Goal: Use online tool/utility: Utilize a website feature to perform a specific function

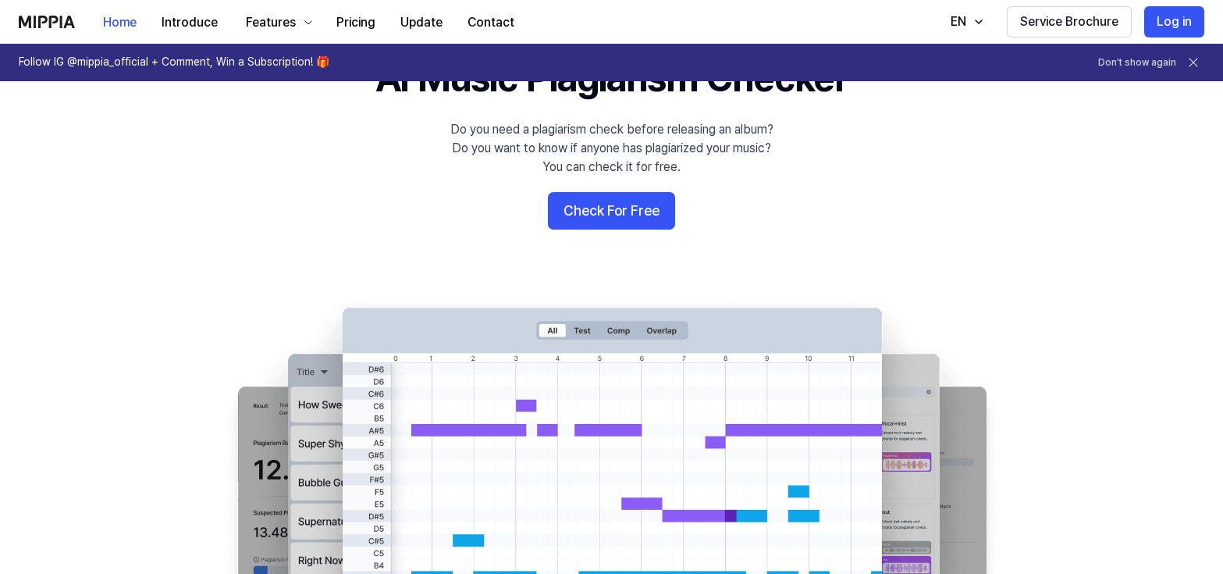
scroll to position [90, 0]
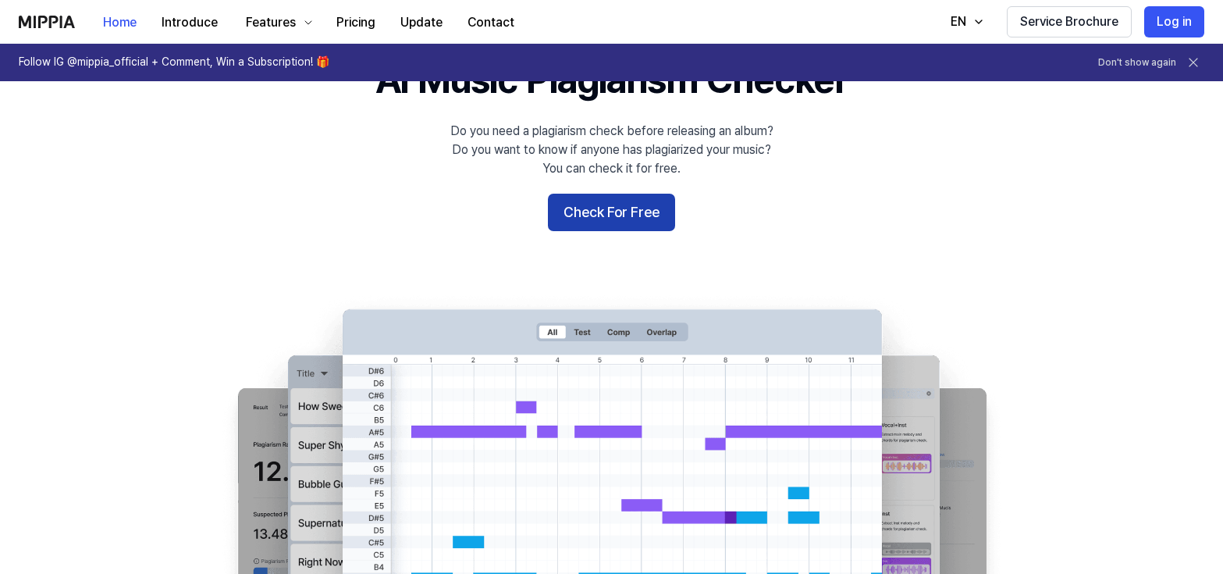
click at [612, 212] on button "Check For Free" at bounding box center [611, 212] width 127 height 37
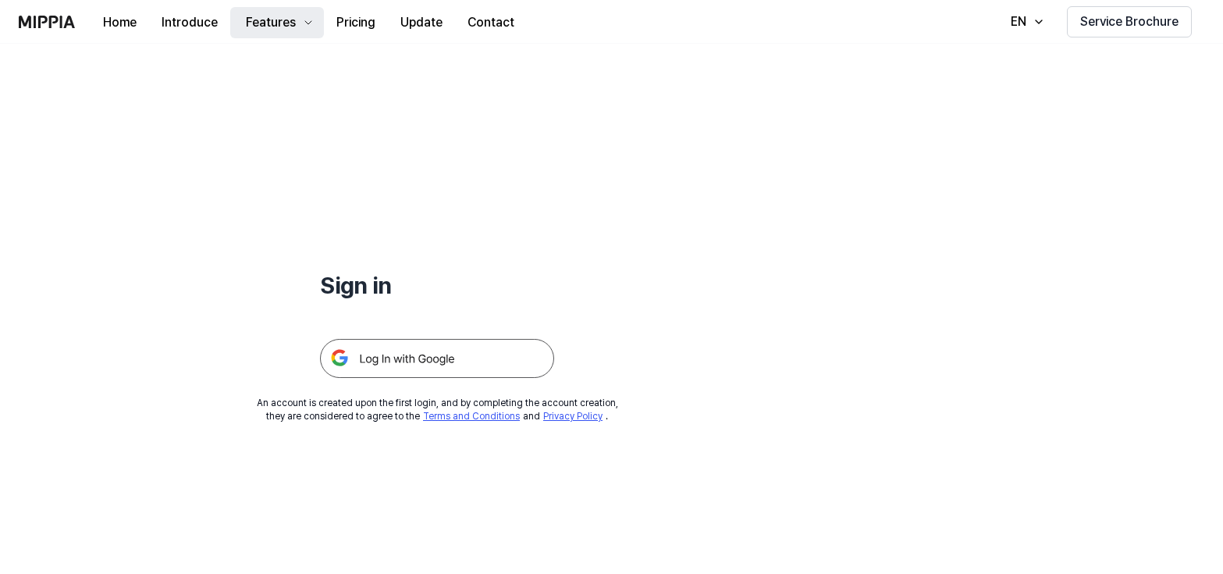
click at [291, 25] on div "Features" at bounding box center [271, 22] width 56 height 19
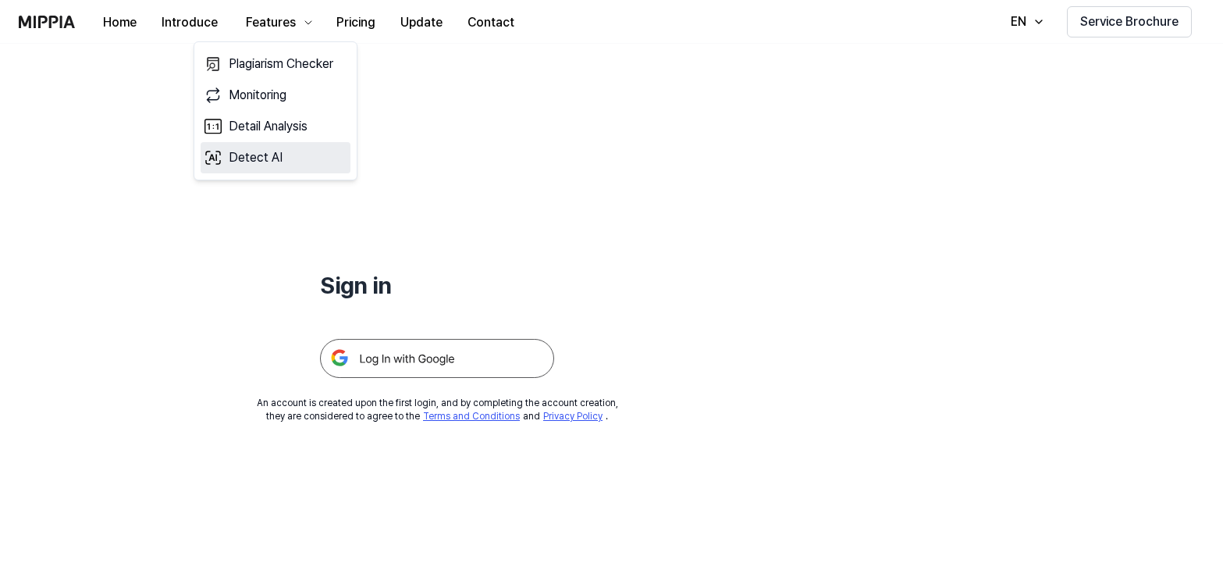
click at [256, 160] on link "Detect AI" at bounding box center [276, 157] width 150 height 31
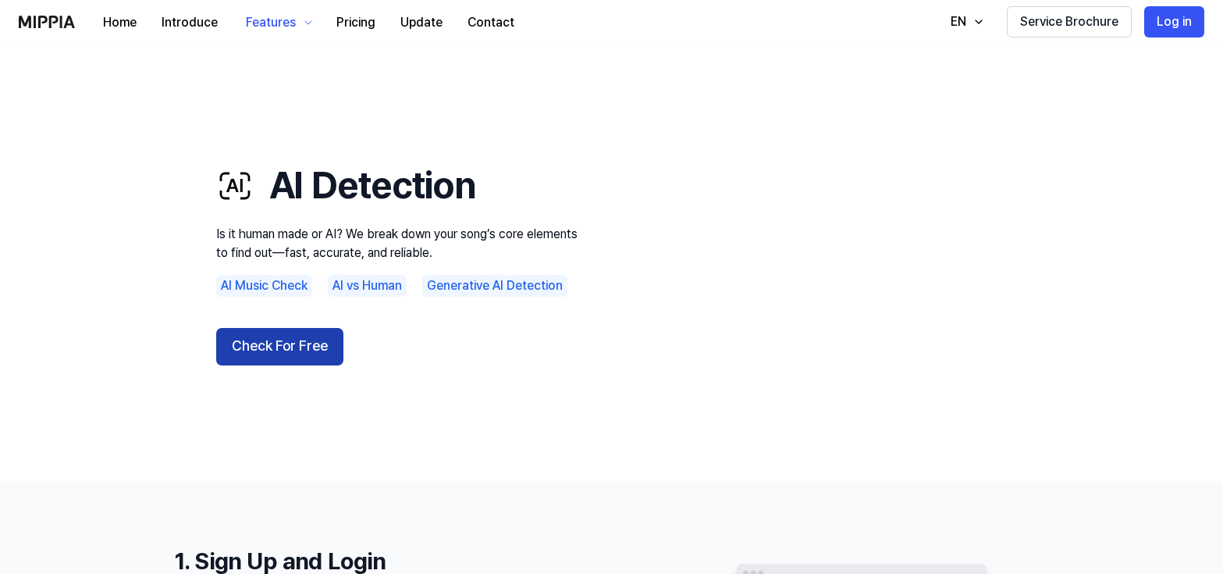
click at [297, 346] on button "Check For Free" at bounding box center [279, 346] width 127 height 37
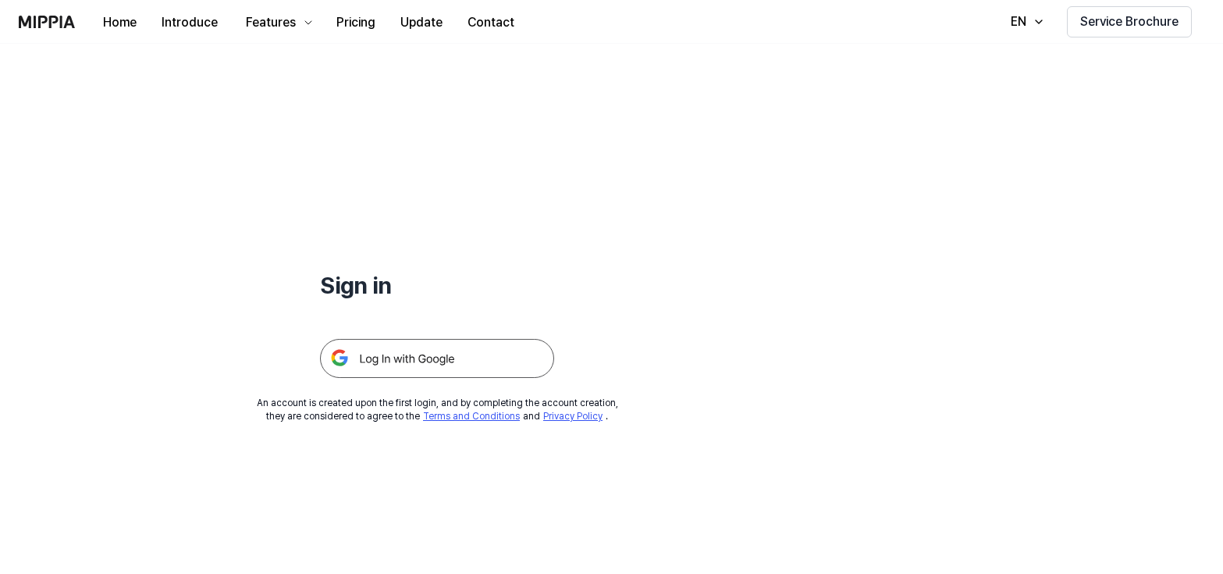
click at [408, 359] on img at bounding box center [437, 358] width 234 height 39
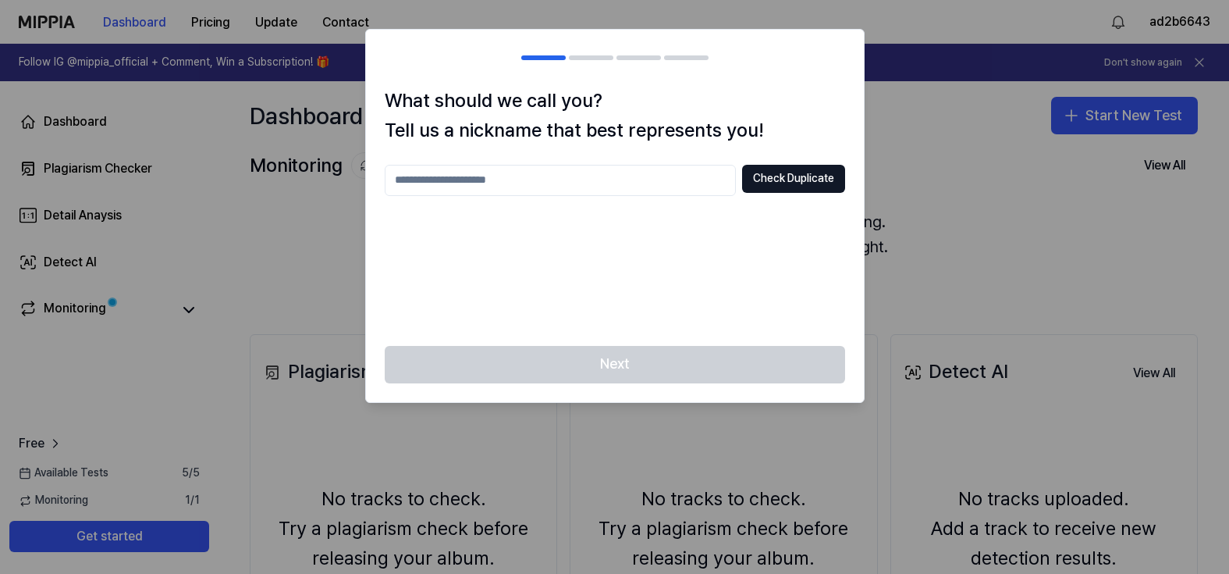
click at [554, 183] on input "text" at bounding box center [560, 180] width 351 height 31
type input "***"
click at [760, 181] on button "Check Duplicate" at bounding box center [793, 179] width 103 height 28
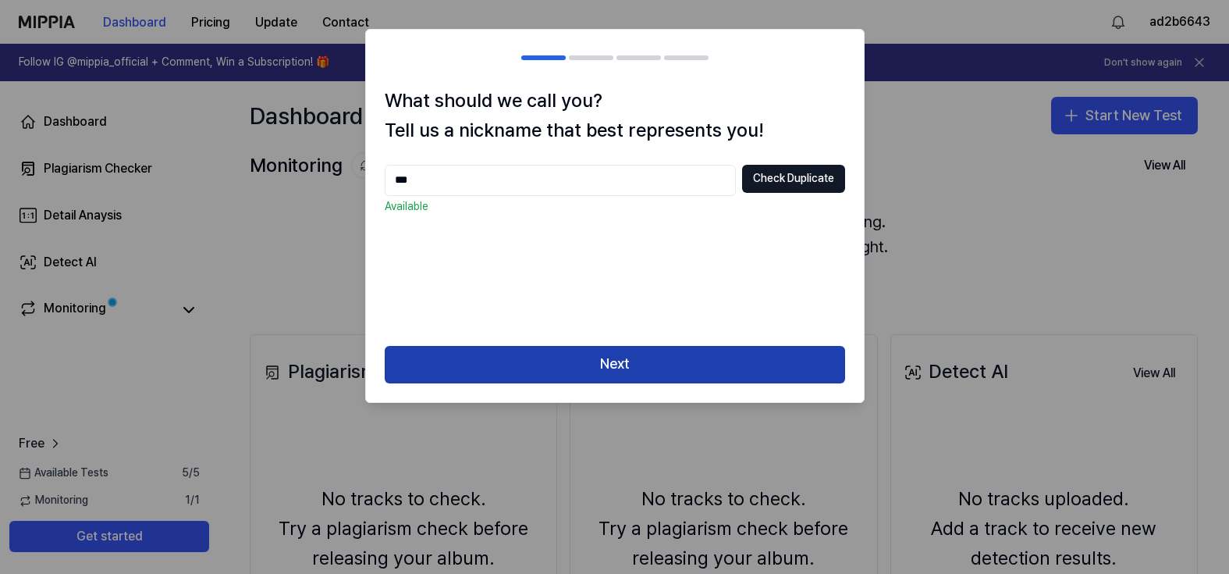
click at [608, 364] on button "Next" at bounding box center [615, 364] width 460 height 37
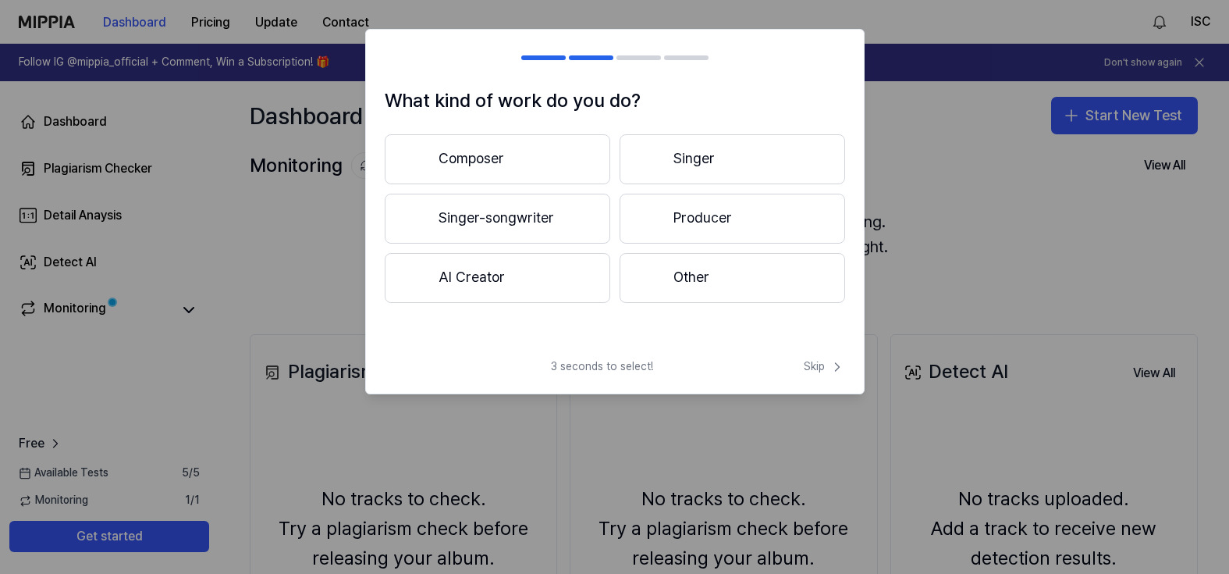
click at [684, 277] on button "Other" at bounding box center [733, 278] width 226 height 50
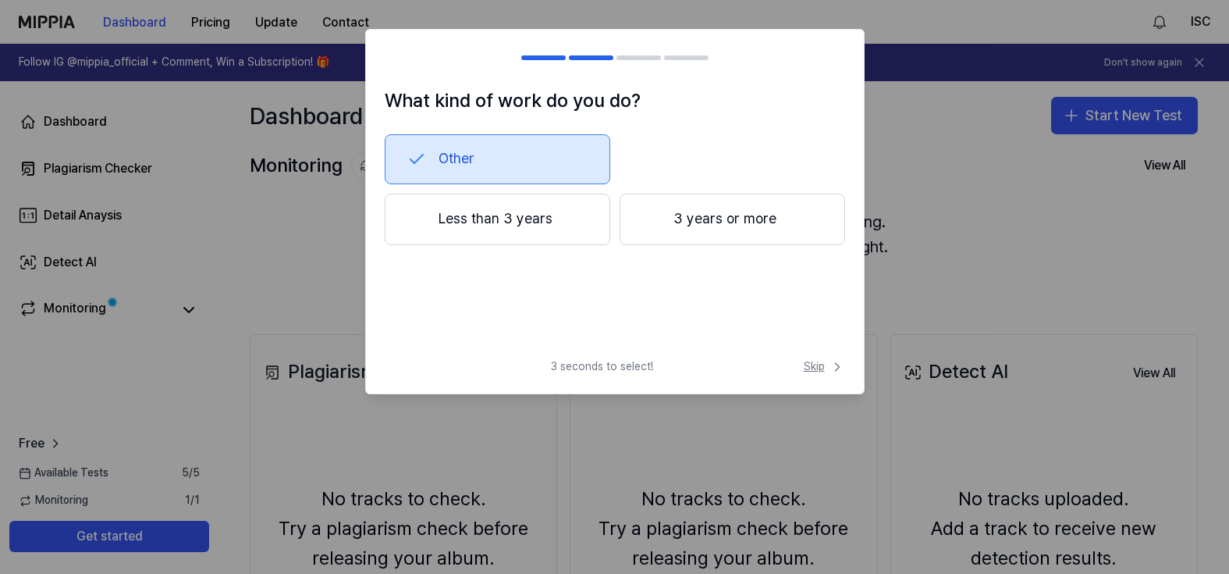
click at [816, 363] on span "Skip" at bounding box center [824, 367] width 41 height 16
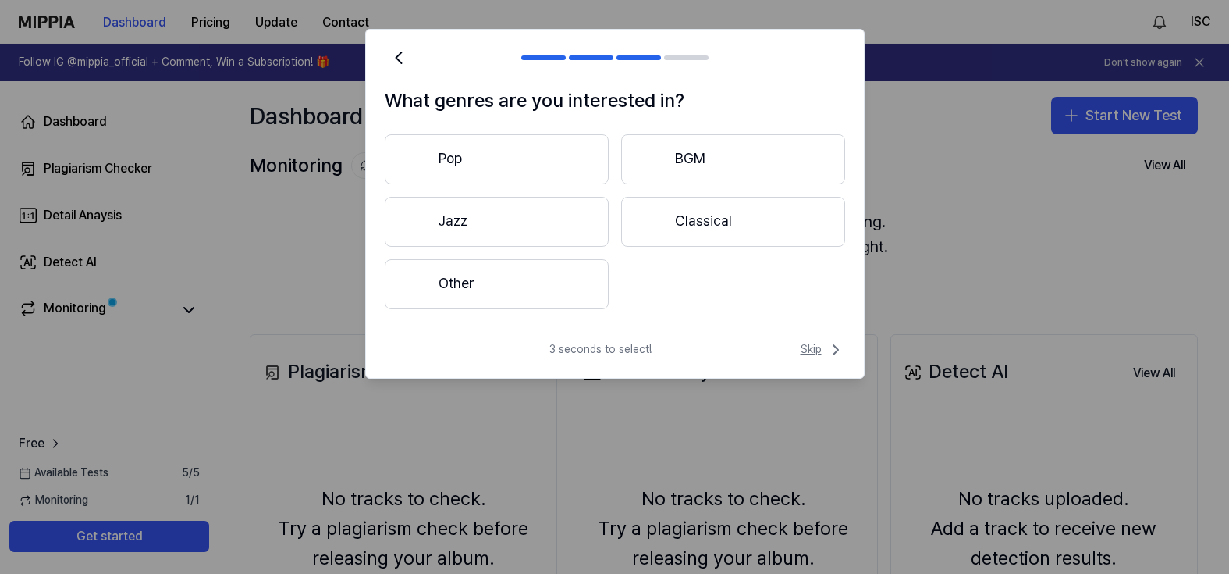
click at [812, 350] on span "Skip" at bounding box center [823, 349] width 44 height 19
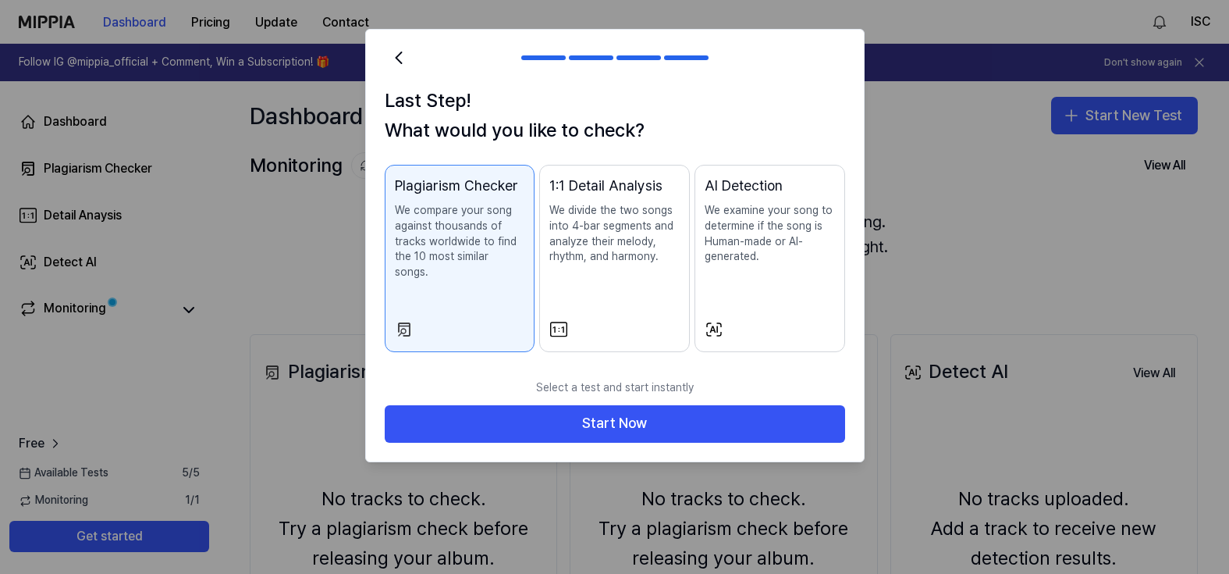
click at [759, 207] on p "We examine your song to determine if the song is Human-made or AI-generated." at bounding box center [770, 233] width 130 height 61
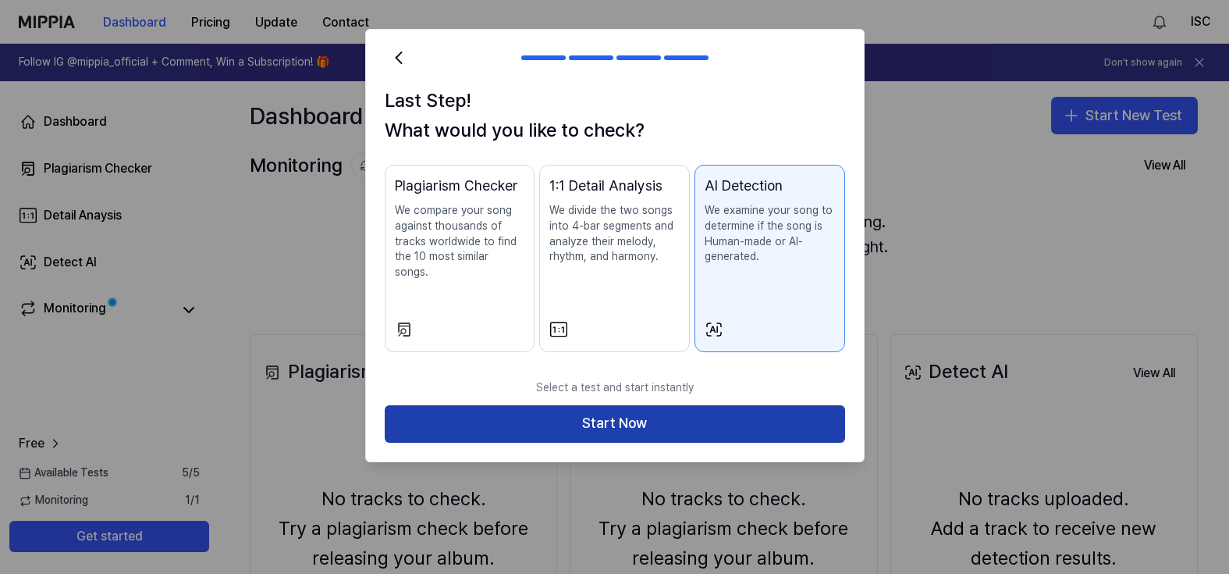
click at [621, 410] on button "Start Now" at bounding box center [615, 423] width 460 height 37
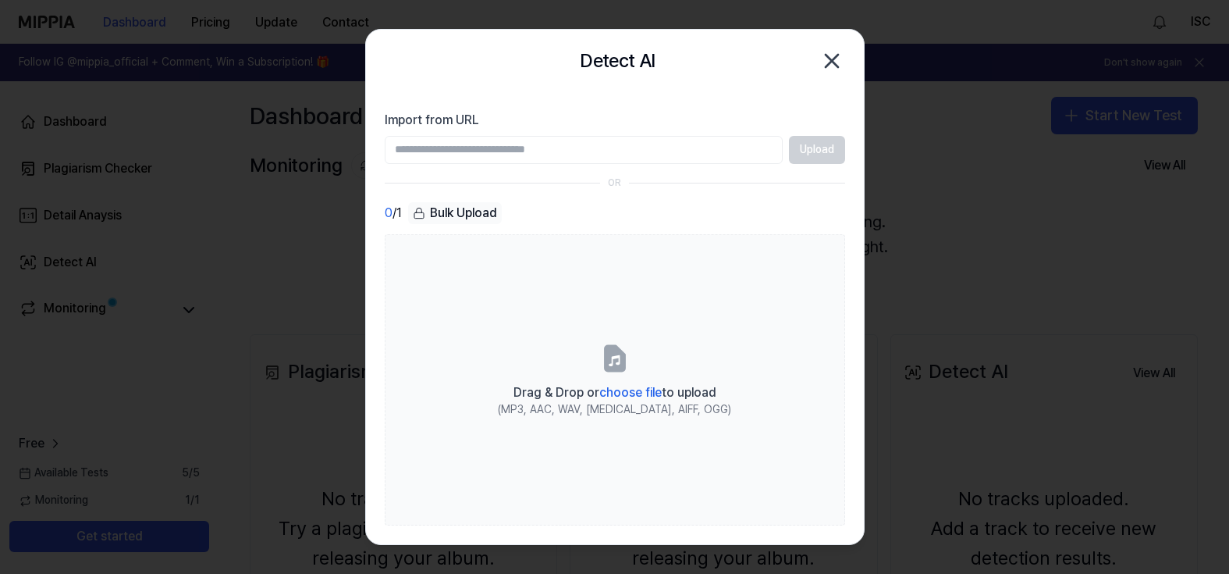
click at [487, 157] on input "Import from URL" at bounding box center [584, 150] width 398 height 28
paste input "**********"
type input "**********"
click at [818, 150] on button "Upload" at bounding box center [817, 150] width 56 height 28
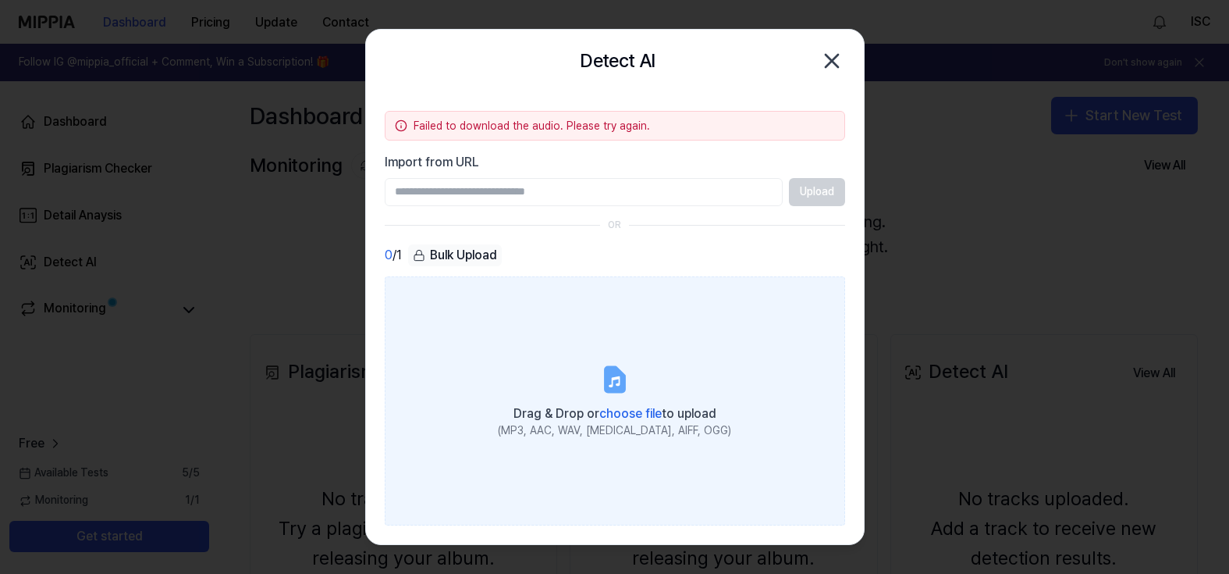
click at [780, 337] on label "Drag & Drop or choose file to upload (MP3, AAC, WAV, FLAC, AIFF, OGG)" at bounding box center [615, 401] width 460 height 250
click at [0, 0] on input "Drag & Drop or choose file to upload (MP3, AAC, WAV, FLAC, AIFF, OGG)" at bounding box center [0, 0] width 0 height 0
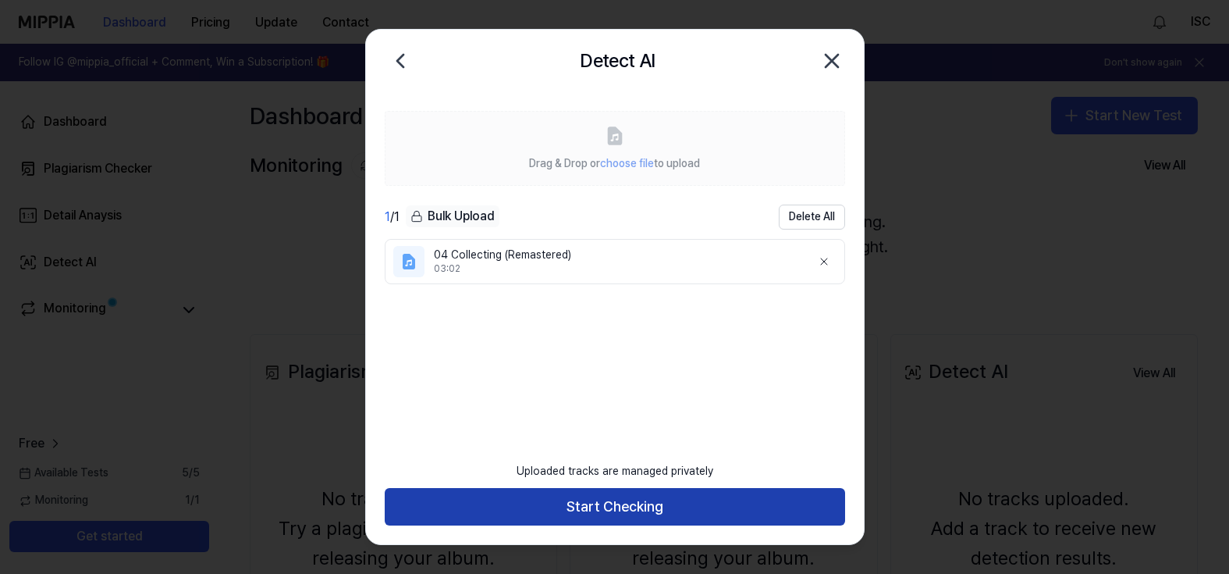
click at [628, 507] on button "Start Checking" at bounding box center [615, 506] width 460 height 37
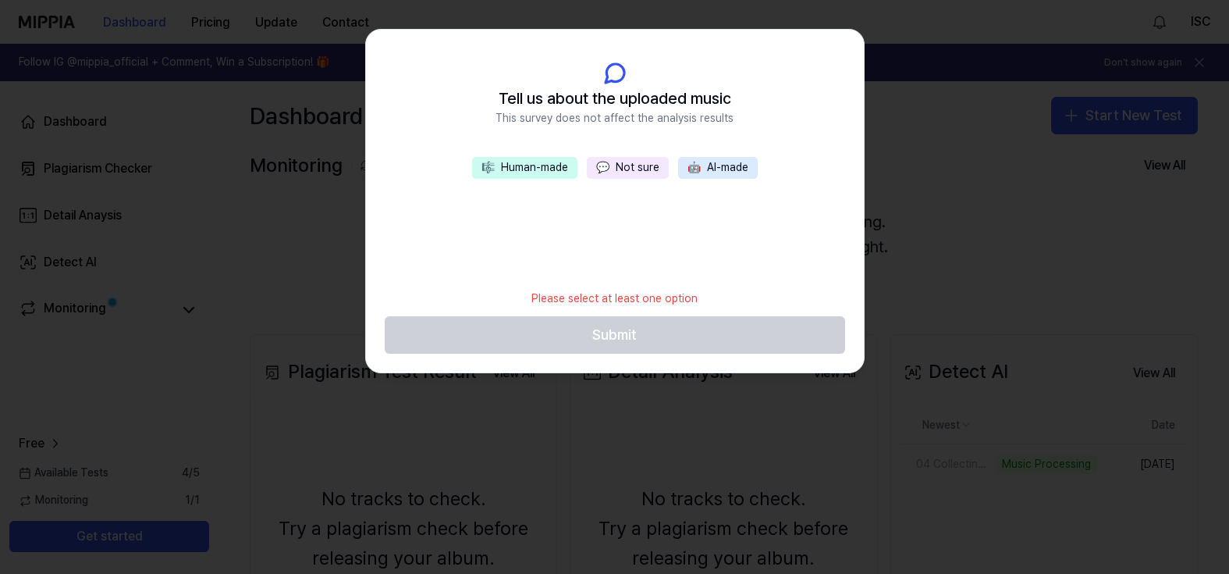
click at [542, 169] on button "🎼 Human-made" at bounding box center [524, 168] width 105 height 22
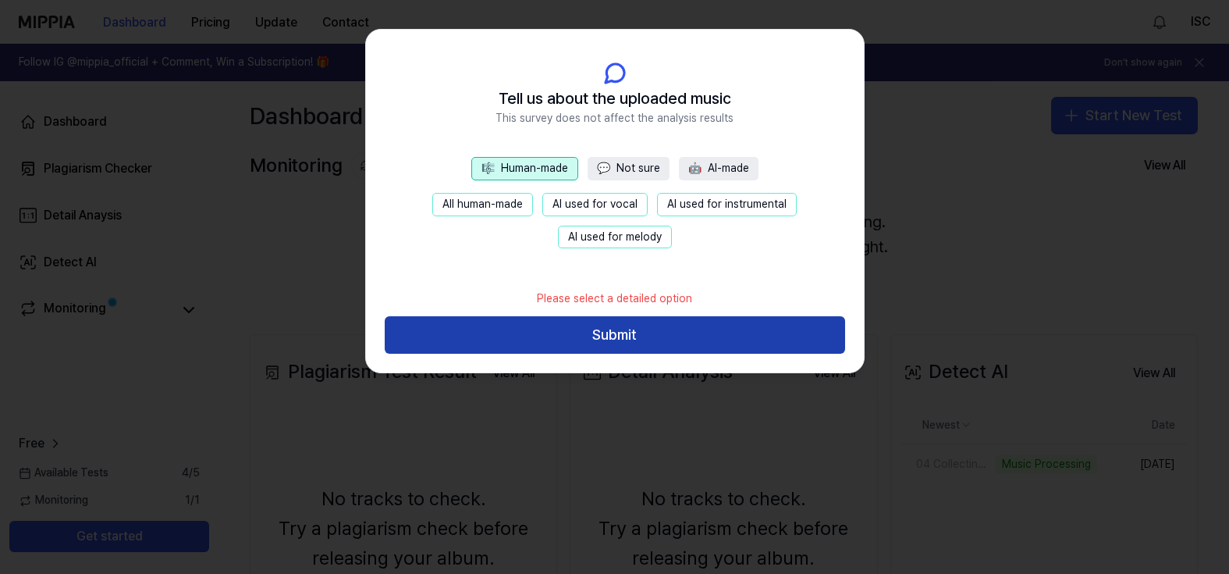
click at [617, 338] on button "Submit" at bounding box center [615, 334] width 460 height 37
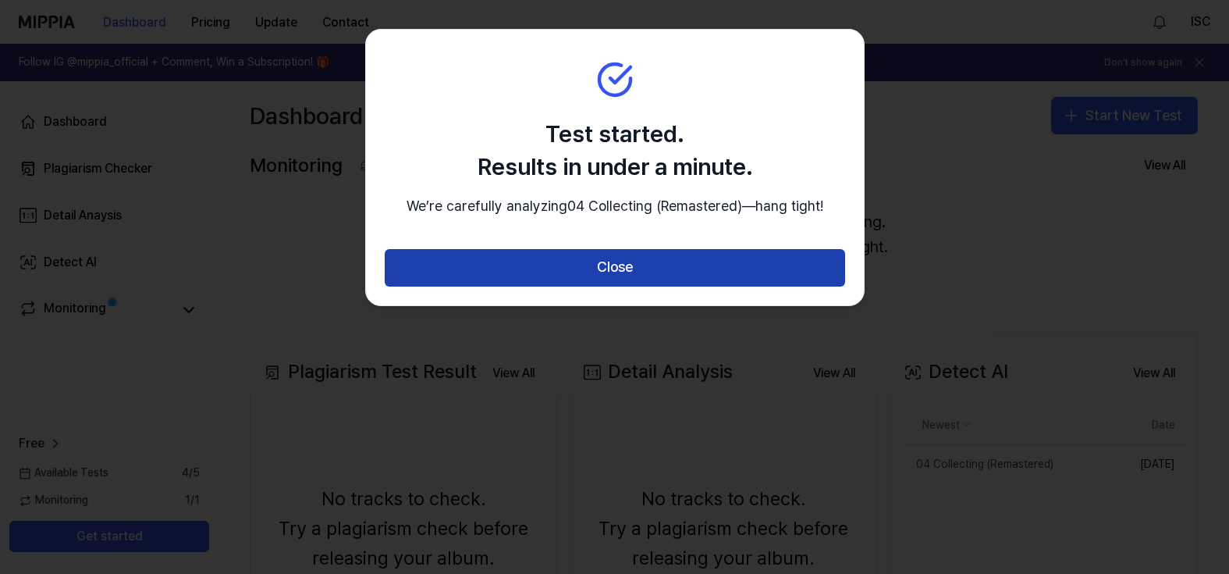
click at [617, 286] on button "Close" at bounding box center [615, 267] width 460 height 37
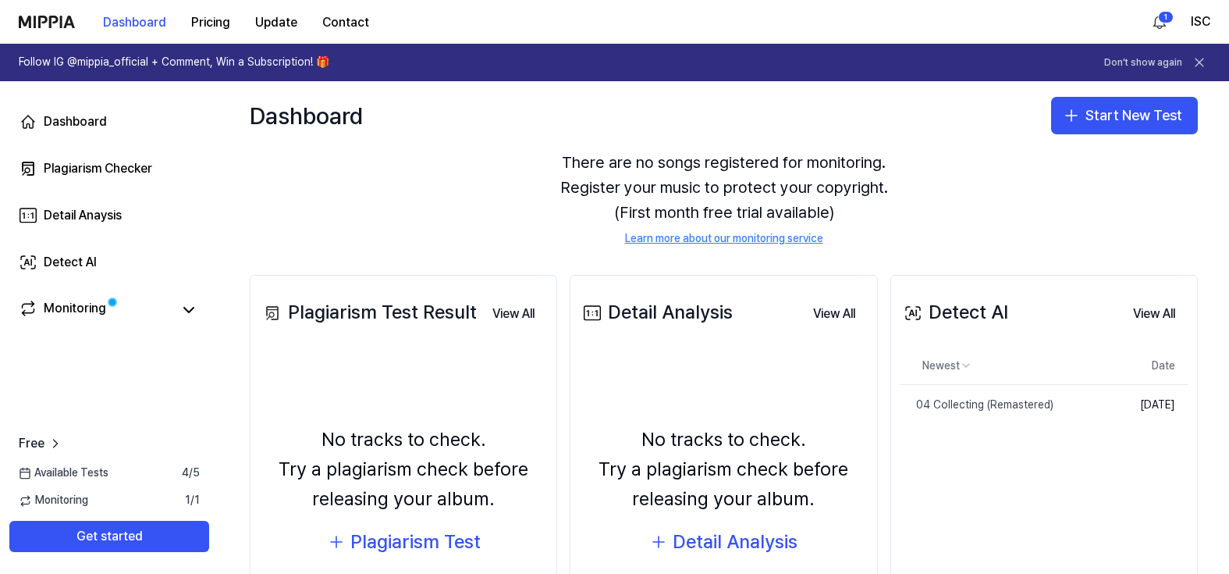
scroll to position [60, 0]
